Goal: Check status: Check status

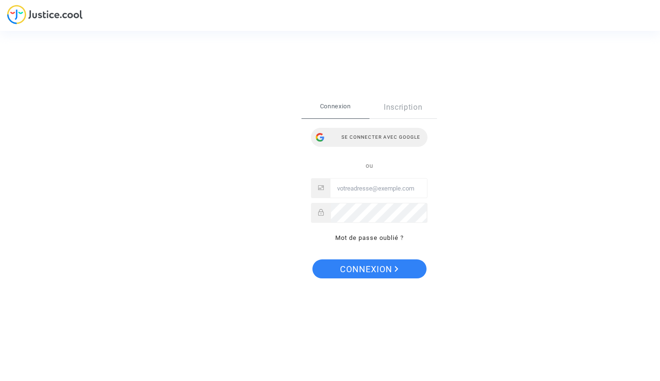
click at [370, 137] on div "Se connecter avec Google" at bounding box center [369, 137] width 116 height 19
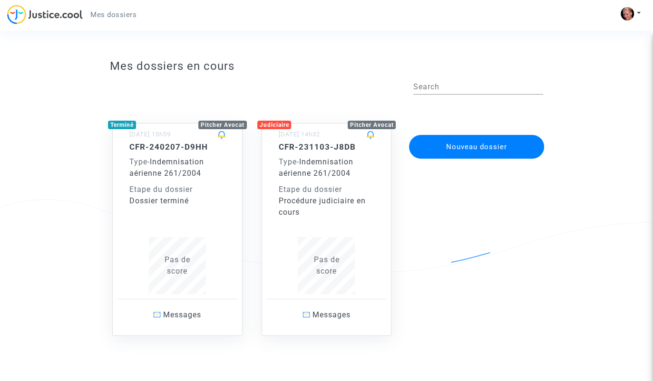
click at [173, 160] on span "Indemnisation aérienne 261/2004" at bounding box center [166, 167] width 75 height 20
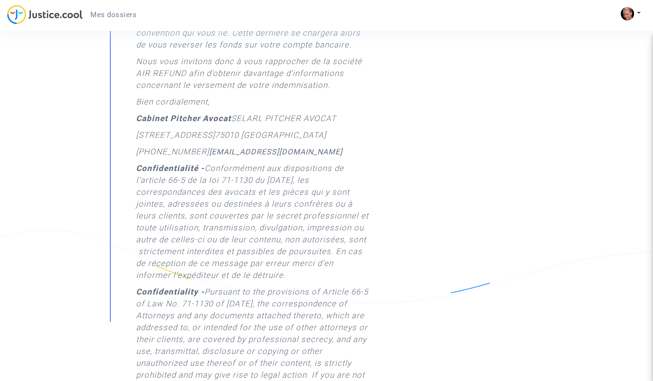
scroll to position [238, 0]
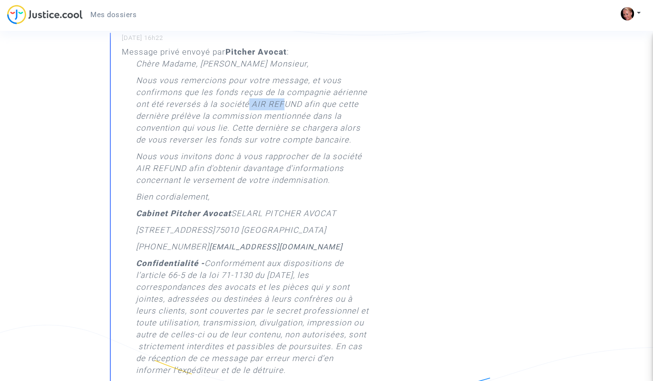
drag, startPoint x: 249, startPoint y: 104, endPoint x: 281, endPoint y: 105, distance: 32.3
click at [281, 105] on p "Nous vous remercions pour votre message, et vous confirmons que les fonds reçus…" at bounding box center [253, 113] width 234 height 76
drag, startPoint x: 278, startPoint y: 146, endPoint x: 274, endPoint y: 127, distance: 18.9
click at [277, 145] on p "Nous vous remercions pour votre message, et vous confirmons que les fonds reçus…" at bounding box center [253, 113] width 234 height 76
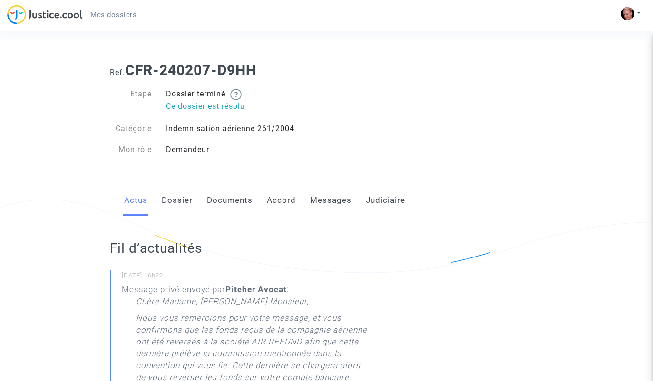
scroll to position [48, 0]
